Goal: Find contact information: Find contact information

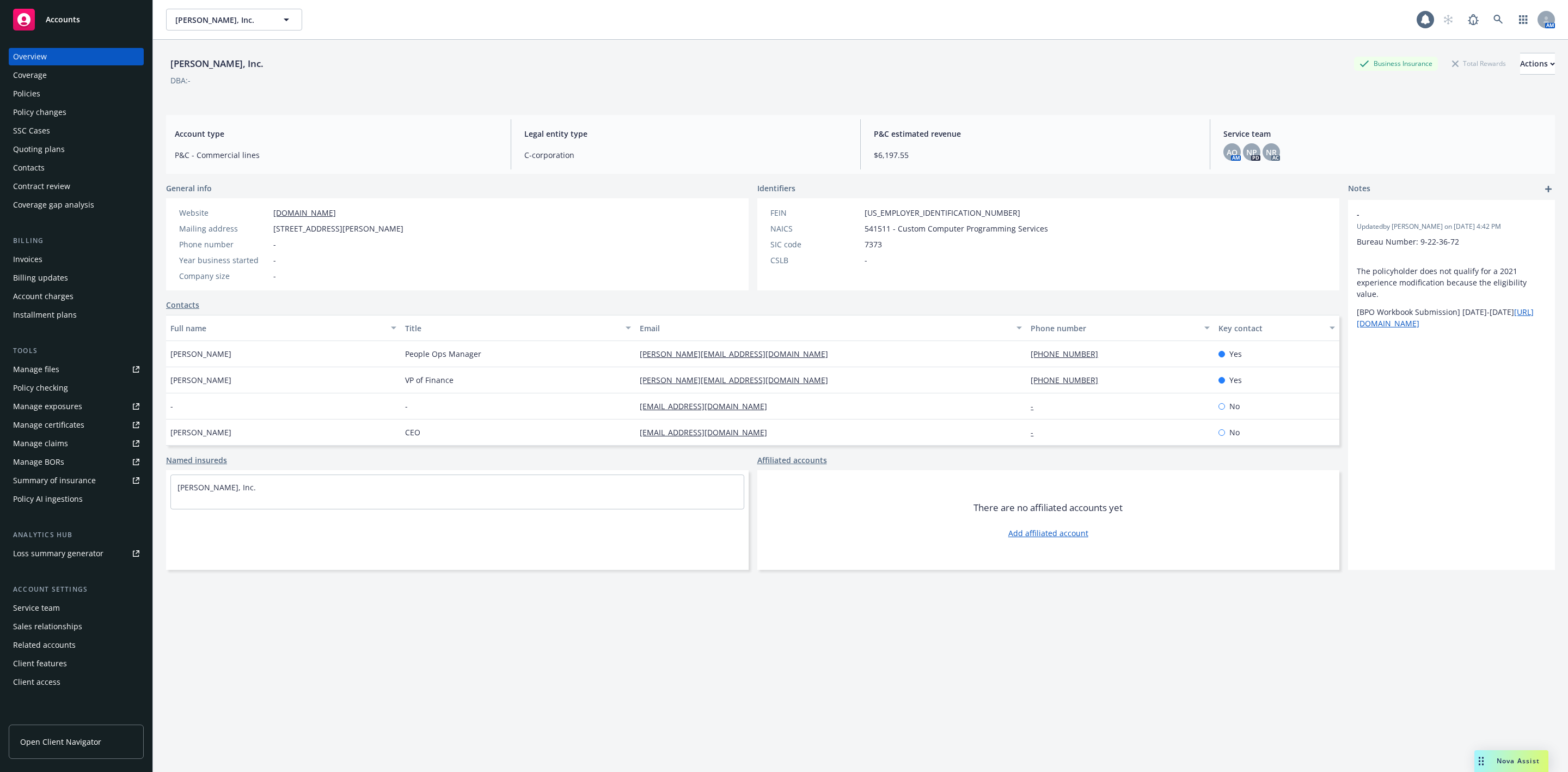
click at [1493, 761] on div "Nova Assist" at bounding box center [1518, 760] width 60 height 9
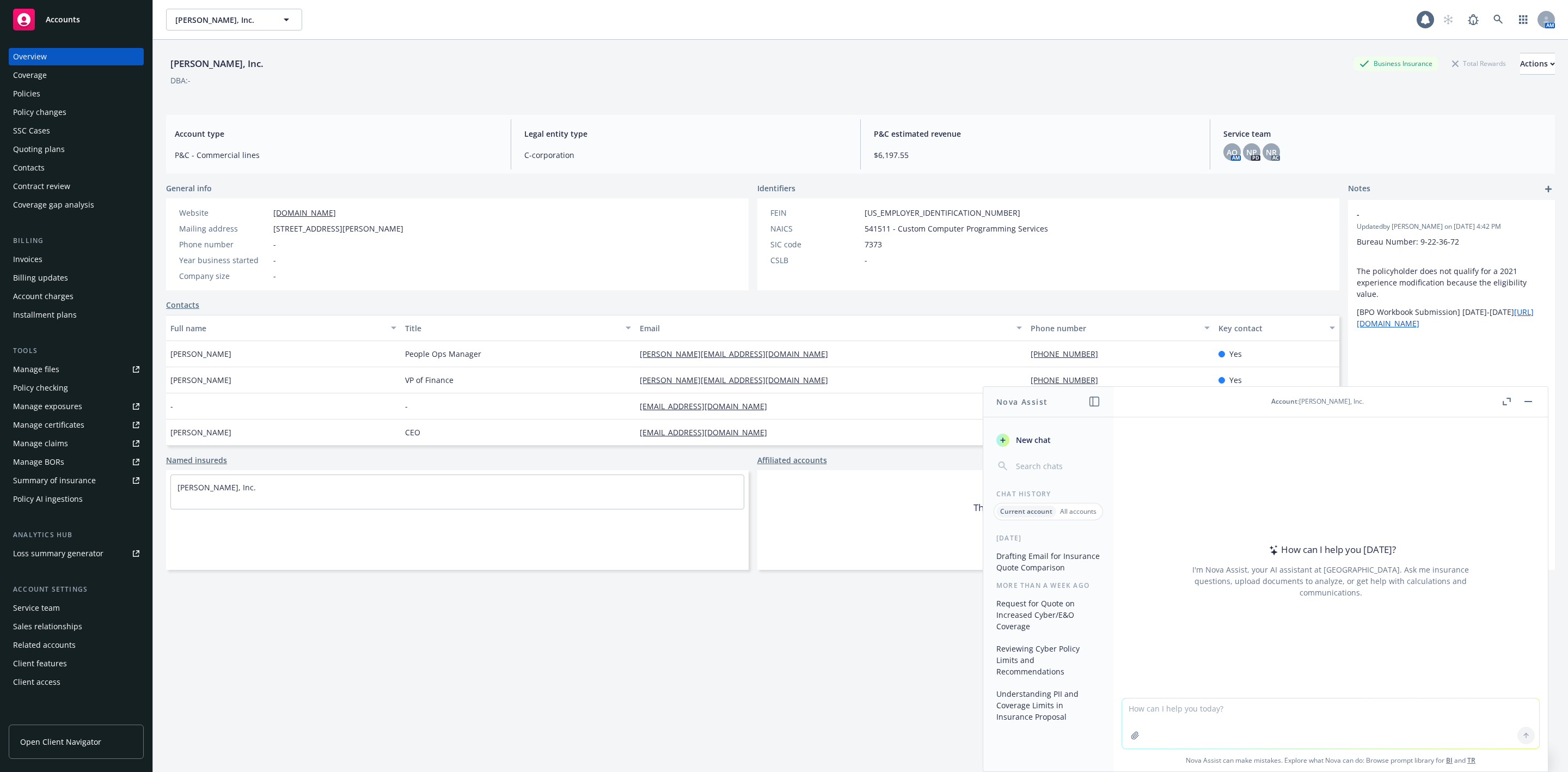
click at [999, 563] on button "Drafting Email for Insurance Quote Comparison" at bounding box center [1048, 561] width 112 height 30
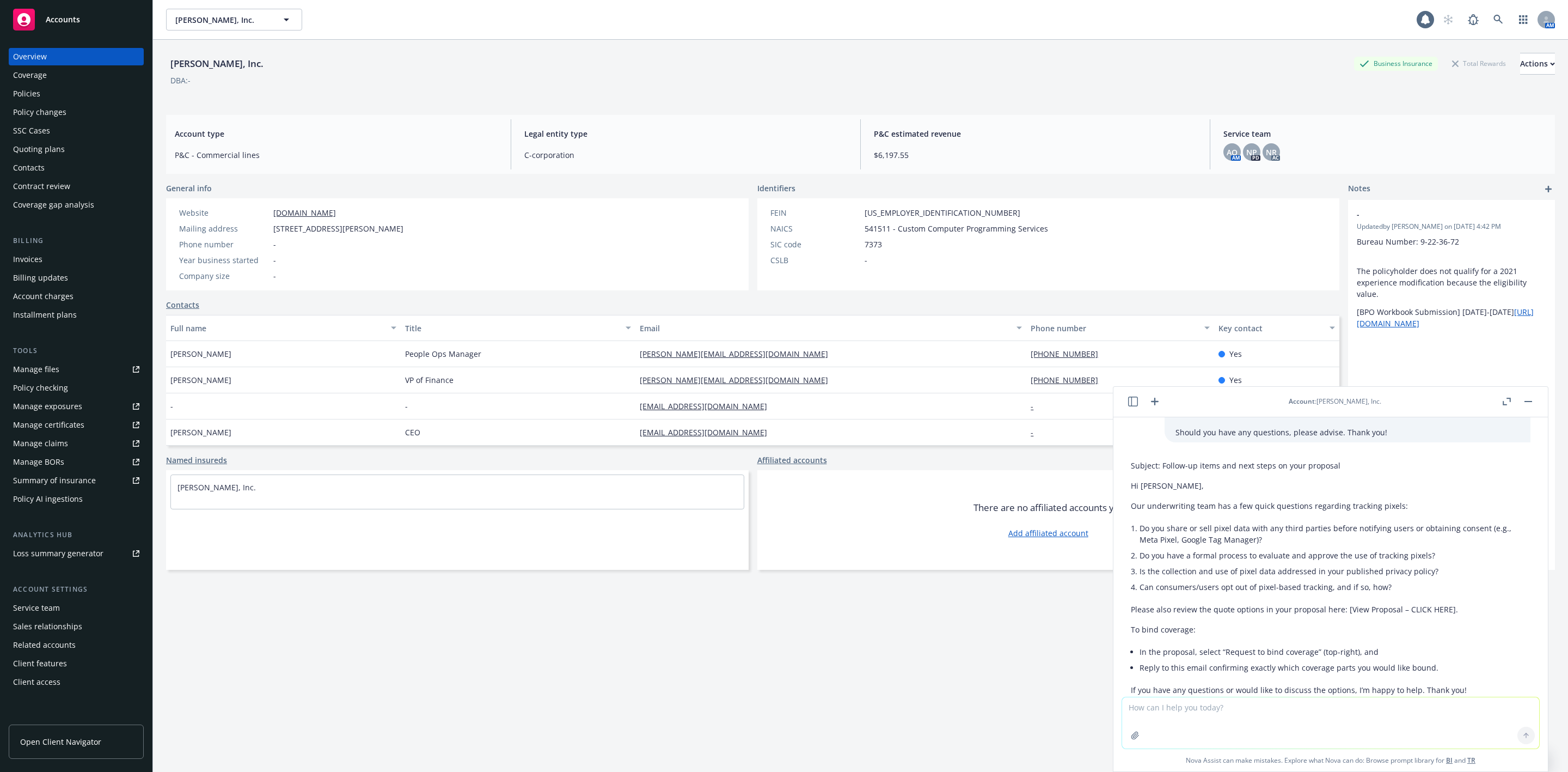
scroll to position [2041, 0]
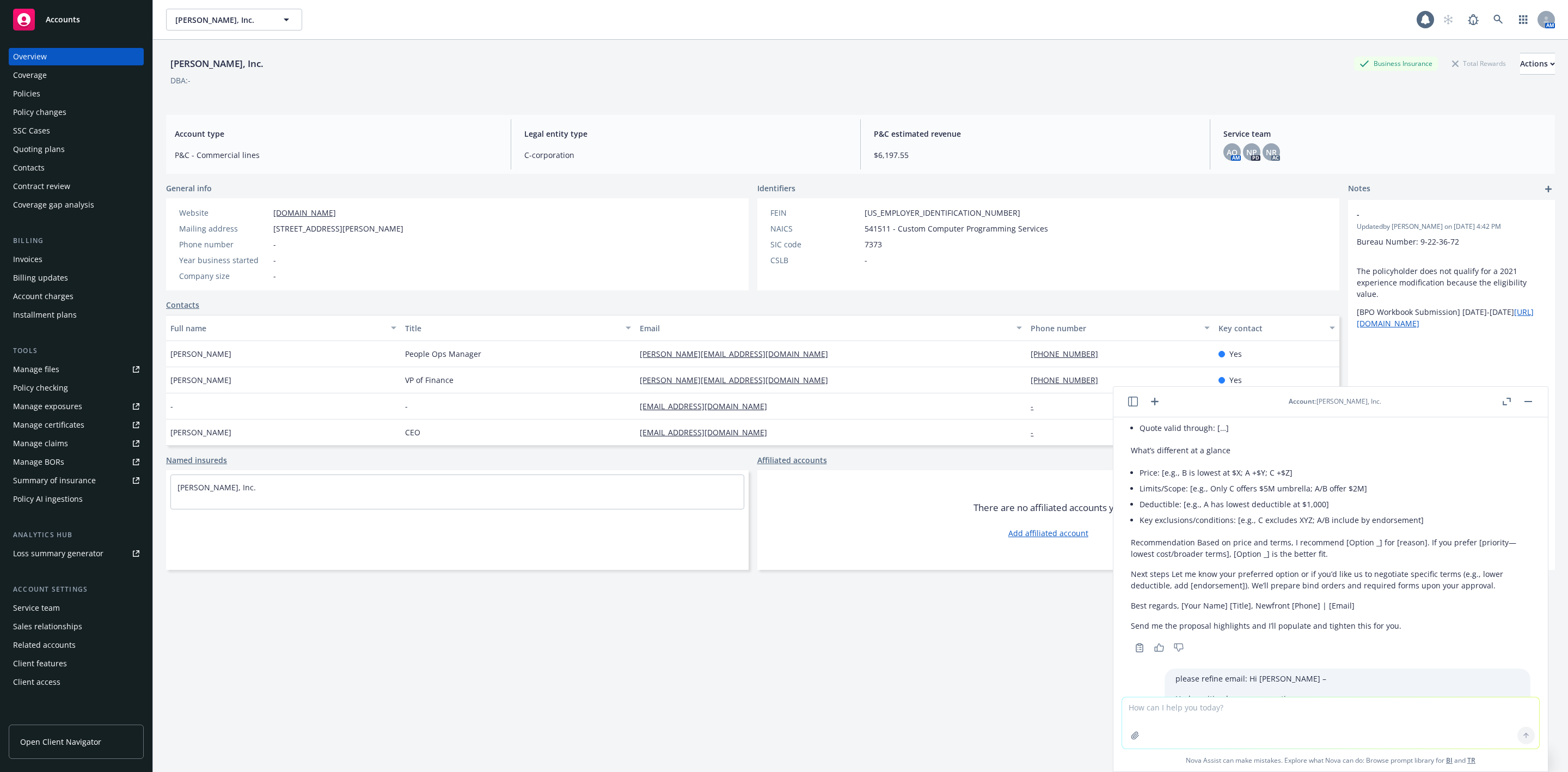
click at [1130, 402] on icon "button" at bounding box center [1133, 401] width 10 height 10
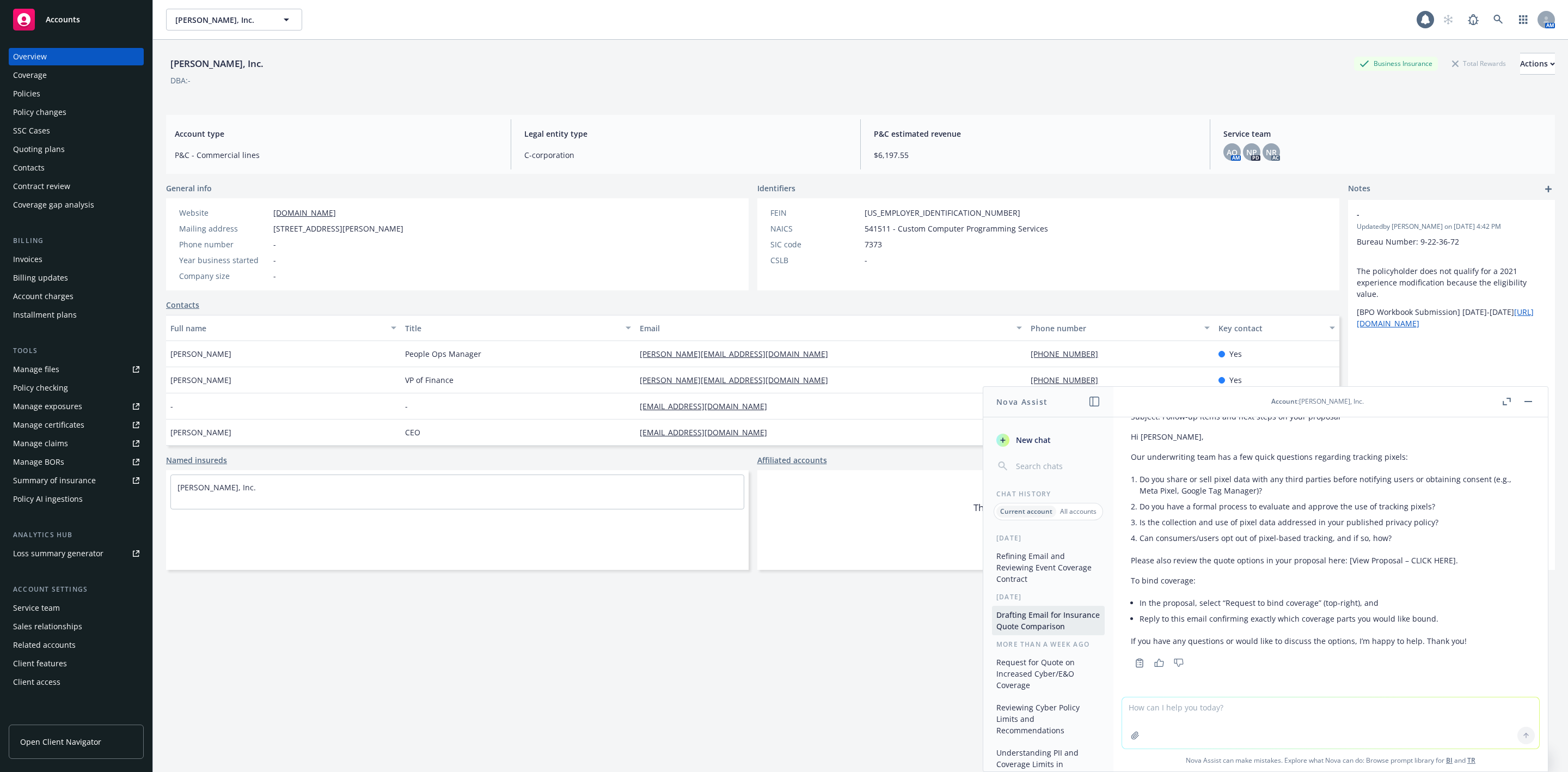
click at [1031, 569] on button "Refining Email and Reviewing Event Coverage Contract" at bounding box center [1048, 567] width 112 height 40
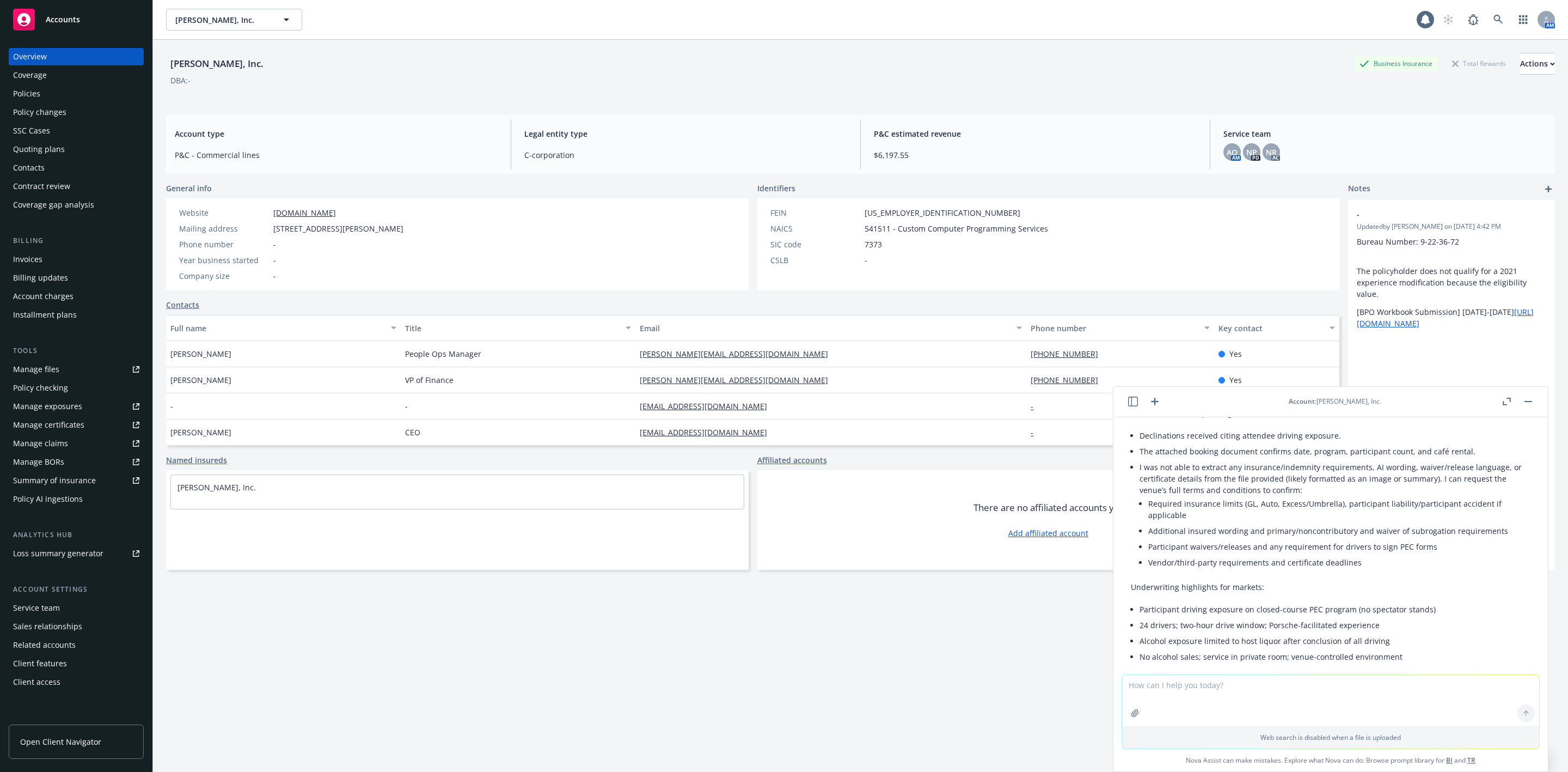
scroll to position [518, 0]
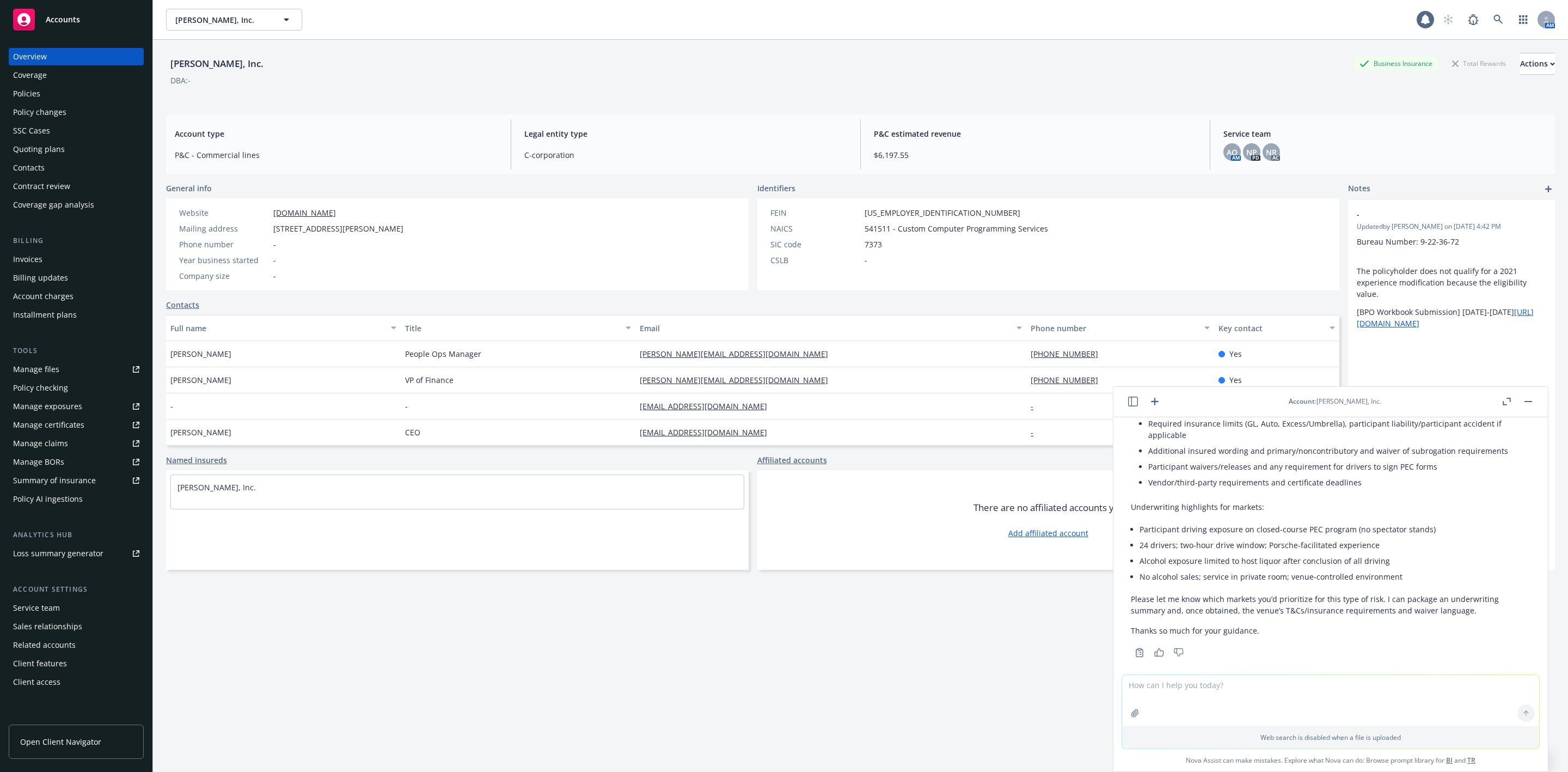
click at [1151, 403] on icon "button" at bounding box center [1154, 401] width 13 height 13
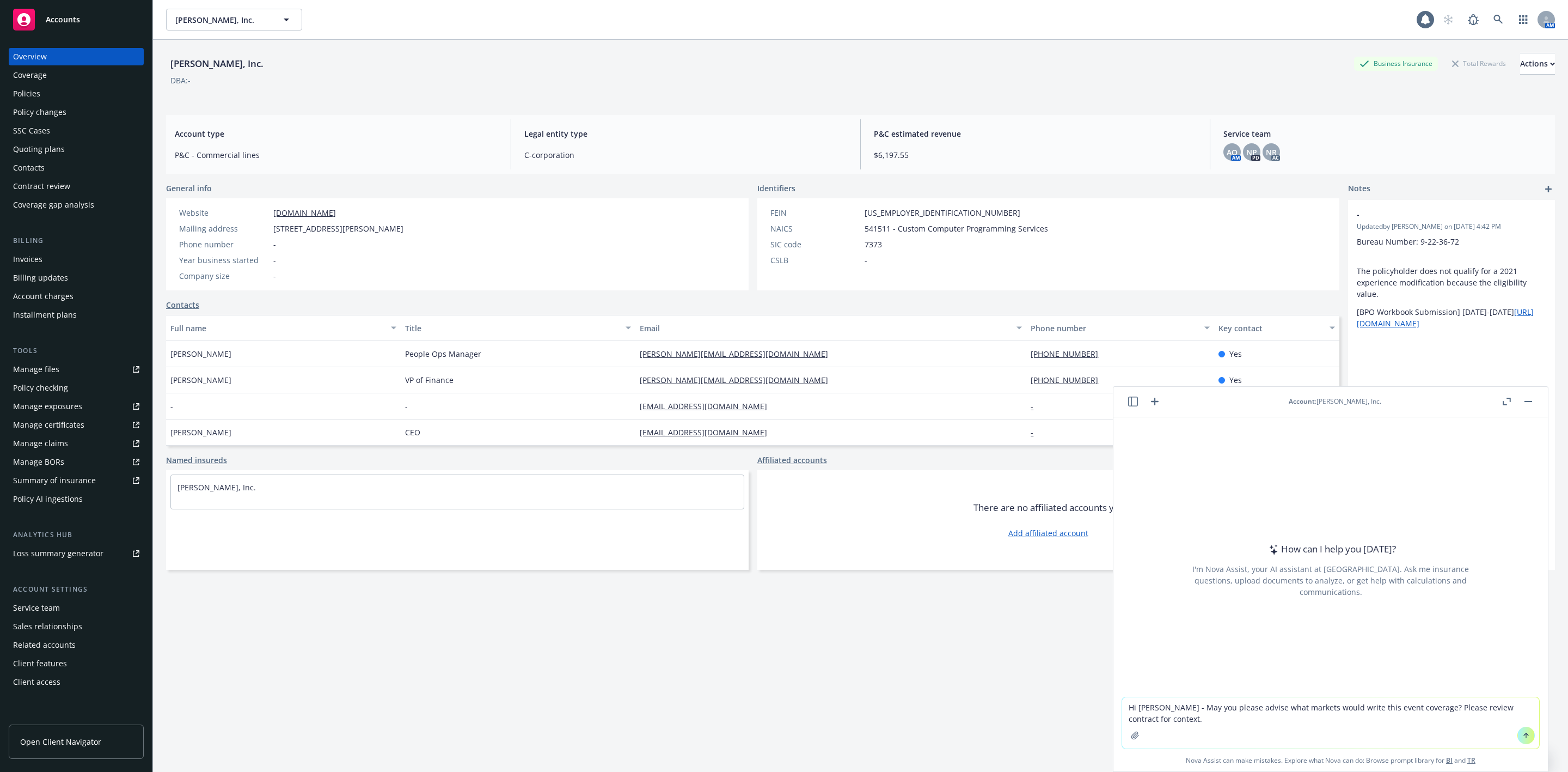
type textarea "Hi [PERSON_NAME] - May you please advise what markets would write this event co…"
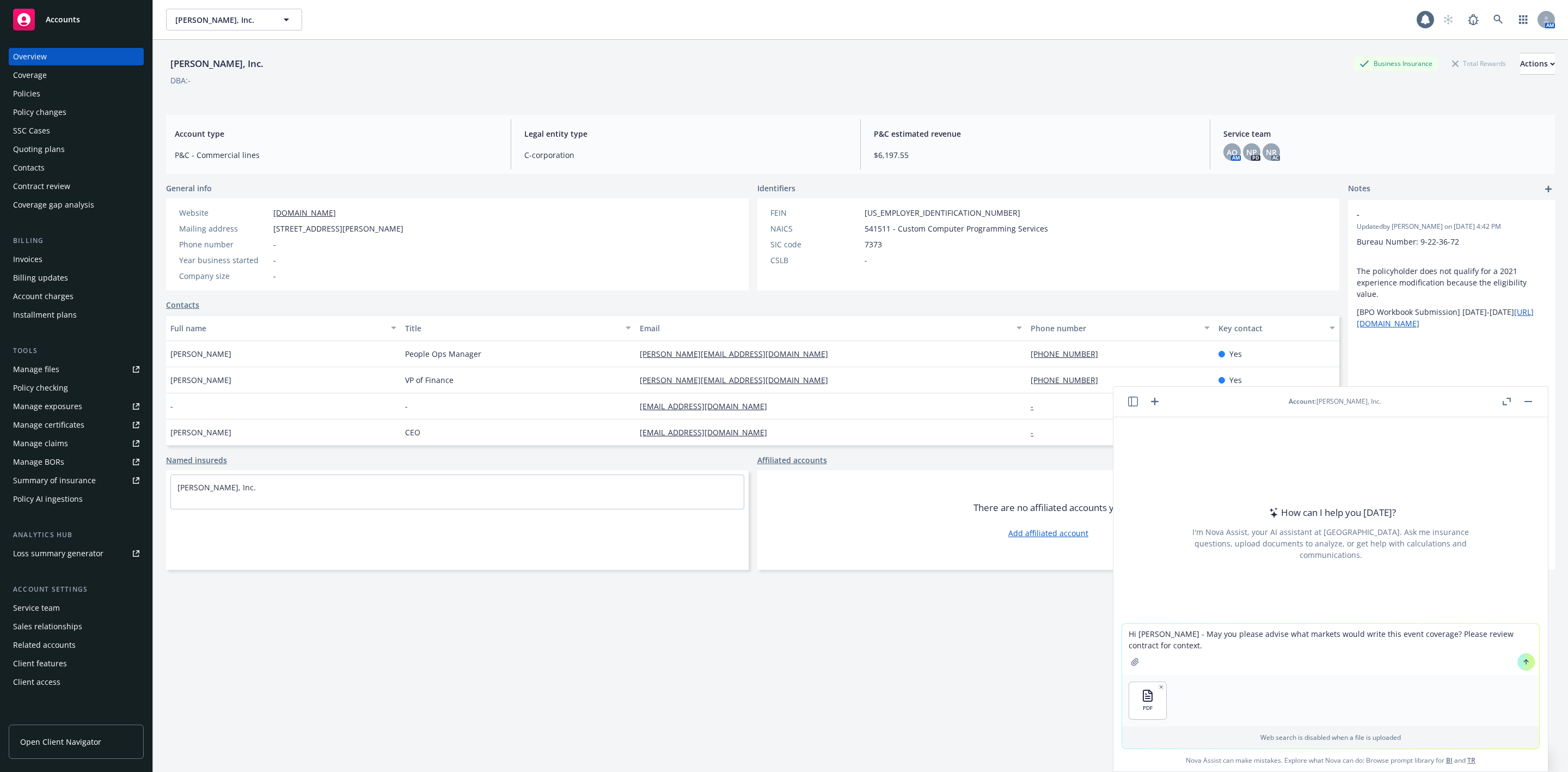
click at [1522, 659] on icon at bounding box center [1526, 661] width 7 height 7
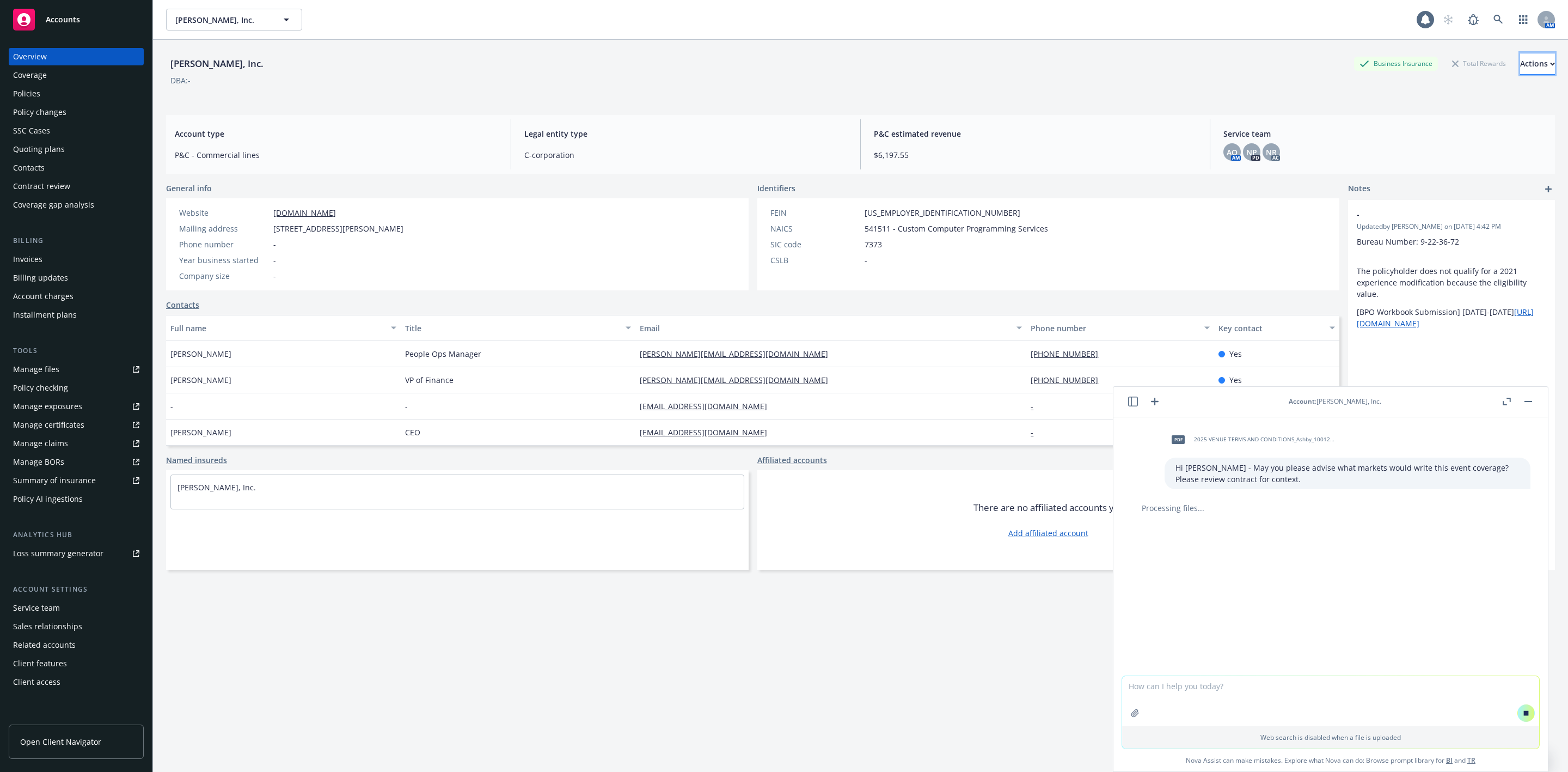
click at [1520, 74] on div "Actions" at bounding box center [1537, 63] width 35 height 21
click at [1439, 130] on link "Copy logging email" at bounding box center [1465, 137] width 179 height 22
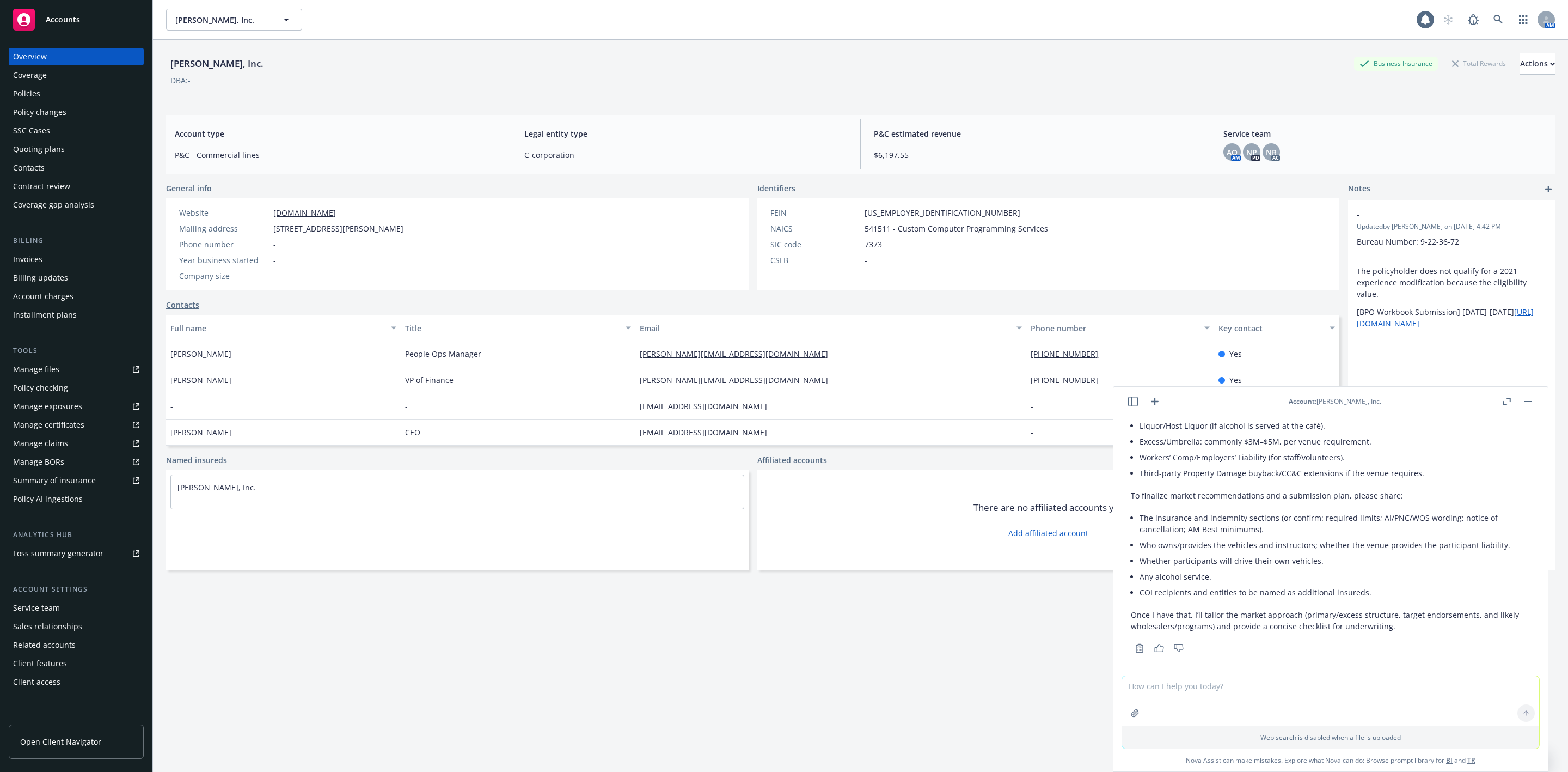
scroll to position [478, 0]
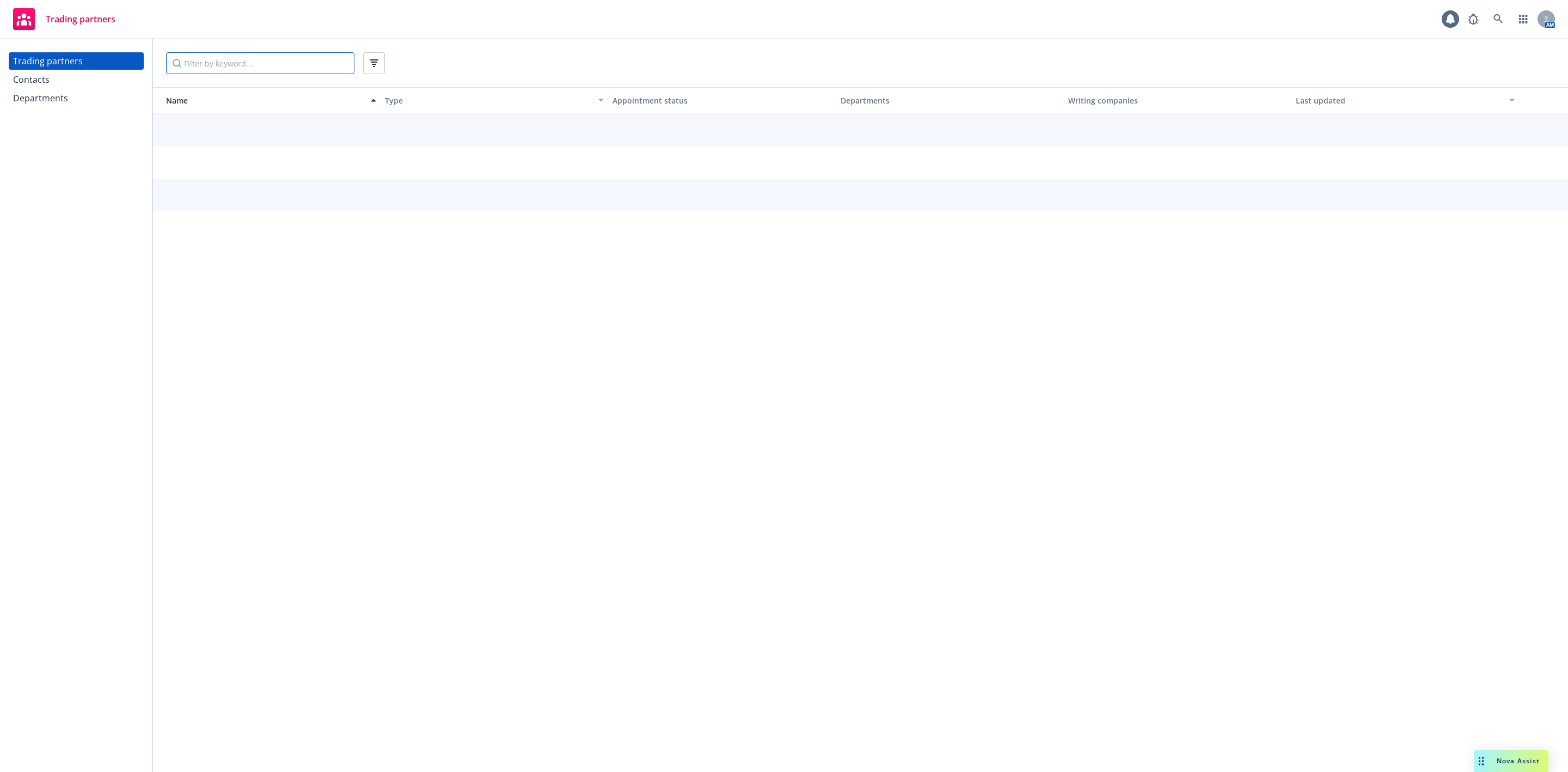
click at [230, 59] on input "Filter by keyword..." at bounding box center [260, 63] width 188 height 22
click at [88, 71] on div "Contacts" at bounding box center [76, 79] width 126 height 17
click at [206, 58] on input "Filter by keyword..." at bounding box center [260, 63] width 188 height 22
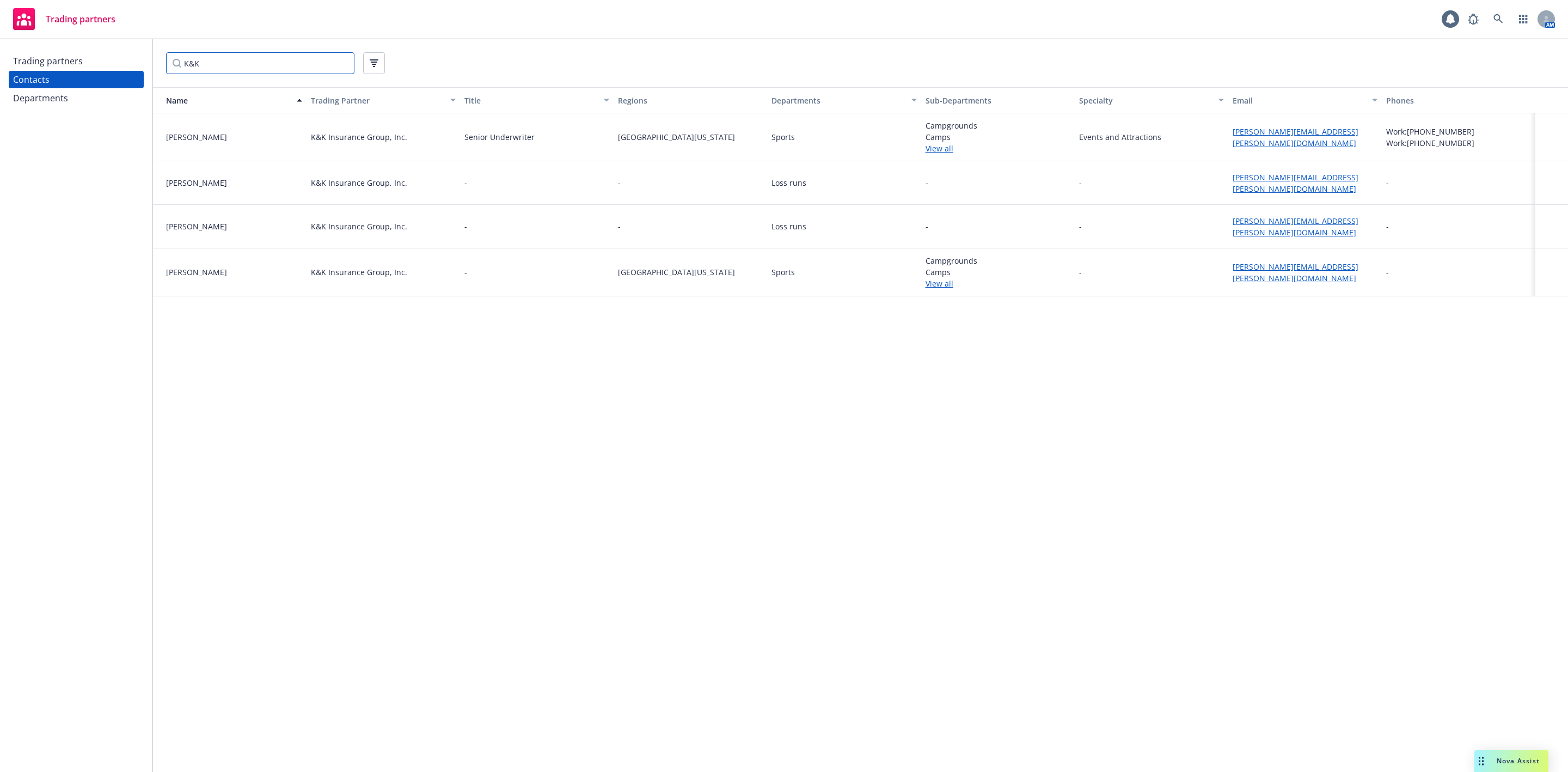
type input "K&K"
drag, startPoint x: 1366, startPoint y: 144, endPoint x: 1214, endPoint y: 154, distance: 152.3
click at [1214, 154] on div "John DiMucci K&K Insurance Group, Inc. Senior Underwriter Northern California S…" at bounding box center [860, 137] width 1415 height 48
copy div "john.dimucci@kandkinsurance.com"
drag, startPoint x: 230, startPoint y: 147, endPoint x: 162, endPoint y: 150, distance: 68.1
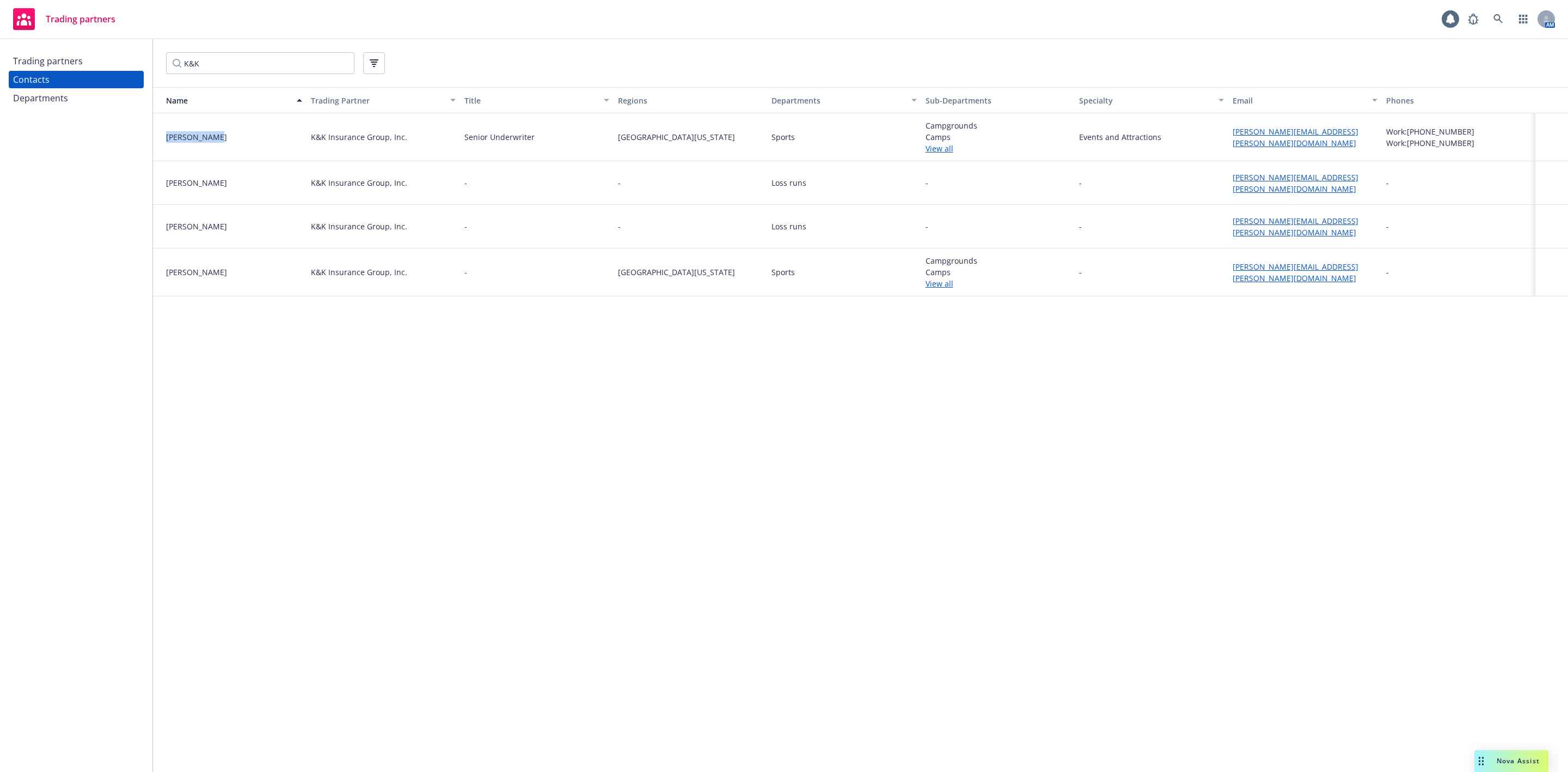
click at [162, 150] on div "John DiMucci" at bounding box center [229, 137] width 154 height 48
copy div "John DiMucci"
click at [1515, 759] on span "Nova Assist" at bounding box center [1519, 760] width 43 height 9
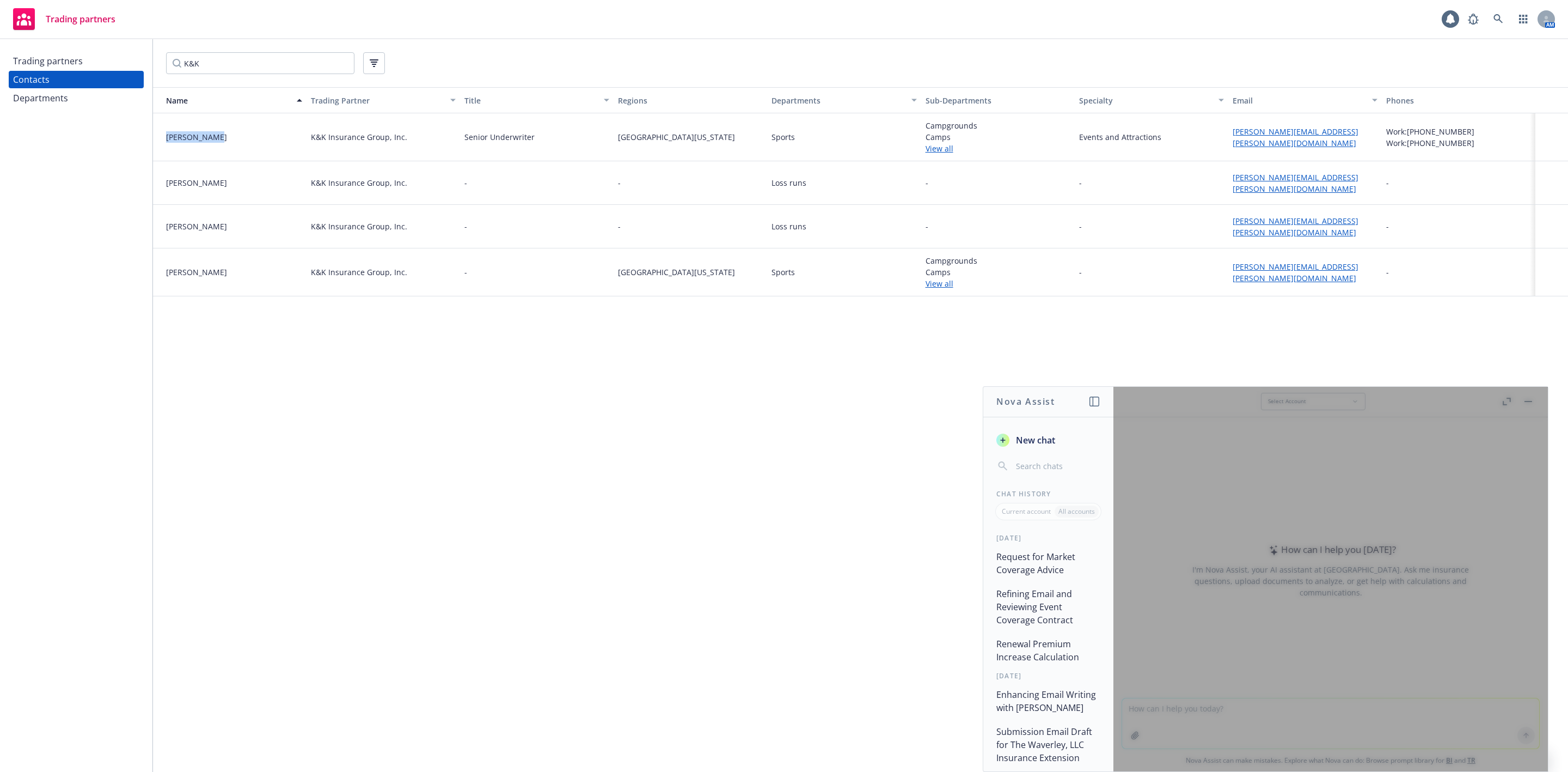
click at [1029, 567] on button "Request for Market Coverage Advice" at bounding box center [1048, 563] width 112 height 32
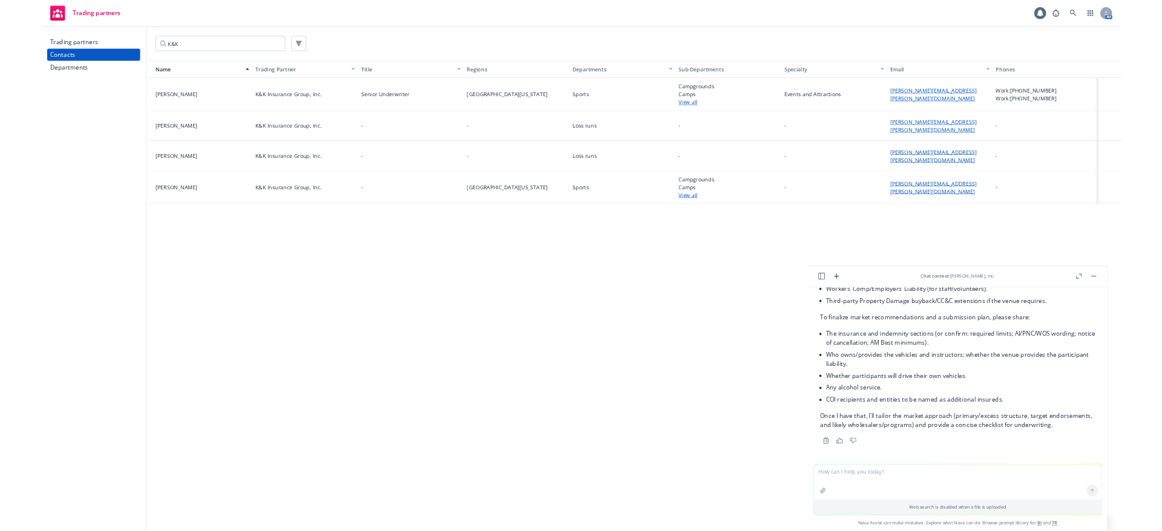
scroll to position [691, 0]
